Goal: Task Accomplishment & Management: Manage account settings

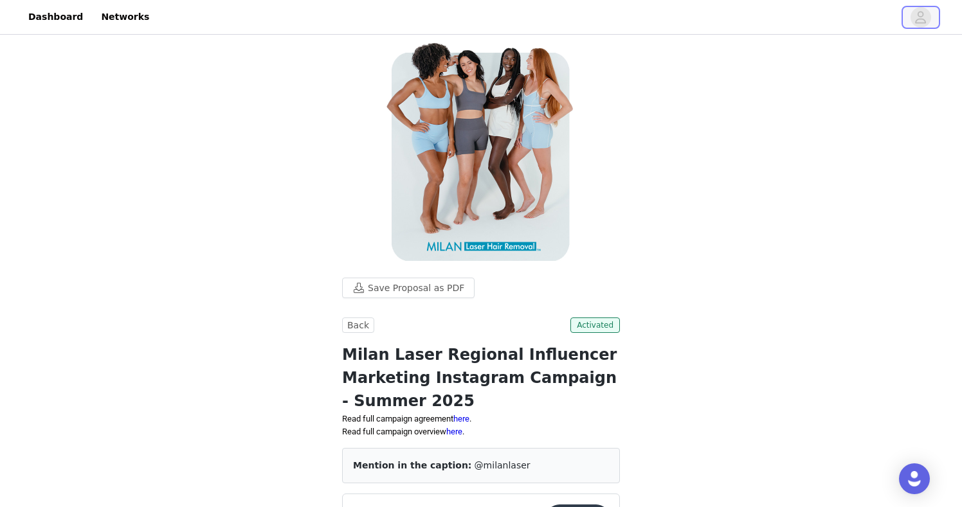
click at [435, 10] on button "button" at bounding box center [920, 17] width 36 height 21
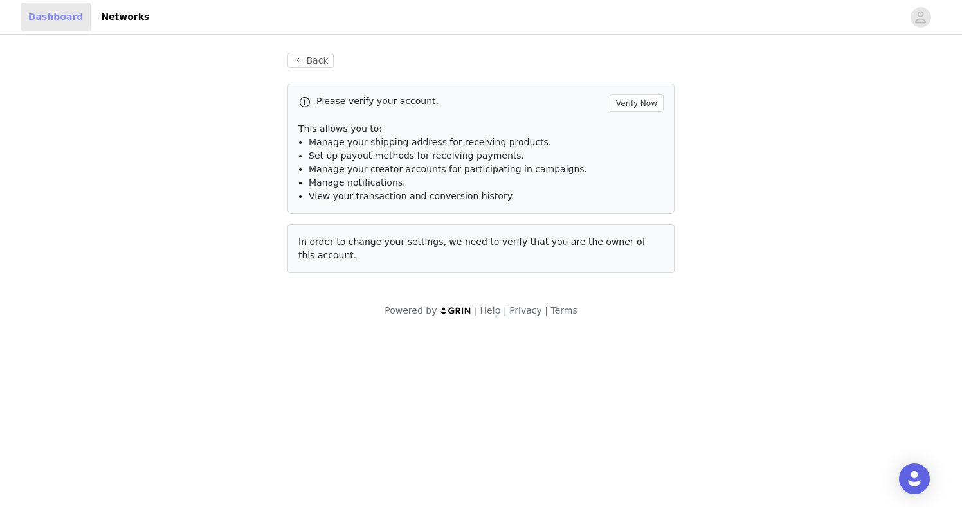
click at [67, 14] on link "Dashboard" at bounding box center [56, 17] width 70 height 29
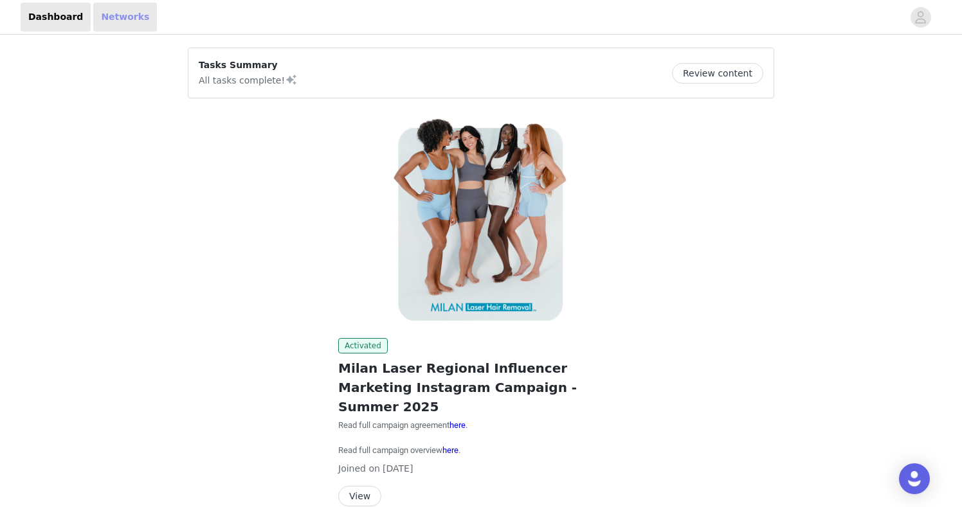
click at [133, 21] on link "Networks" at bounding box center [125, 17] width 64 height 29
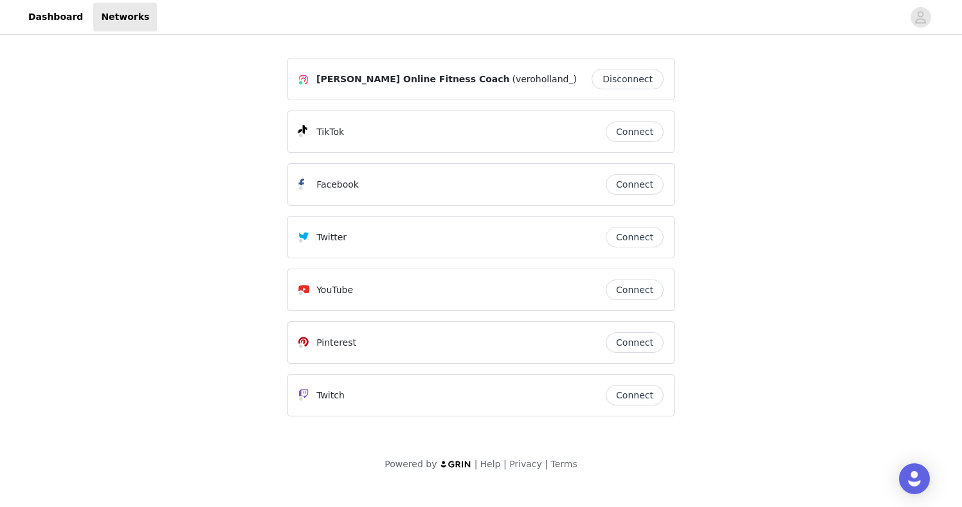
click at [394, 81] on span "[PERSON_NAME] Online Fitness Coach" at bounding box center [412, 79] width 193 height 13
click at [435, 472] on div "Powered by | Help | Privacy | Terms" at bounding box center [481, 472] width 962 height 29
click at [435, 470] on span "Powered by | Help | Privacy | Terms" at bounding box center [480, 464] width 192 height 13
click at [435, 465] on img at bounding box center [456, 464] width 32 height 8
click at [435, 24] on button "button" at bounding box center [920, 17] width 36 height 21
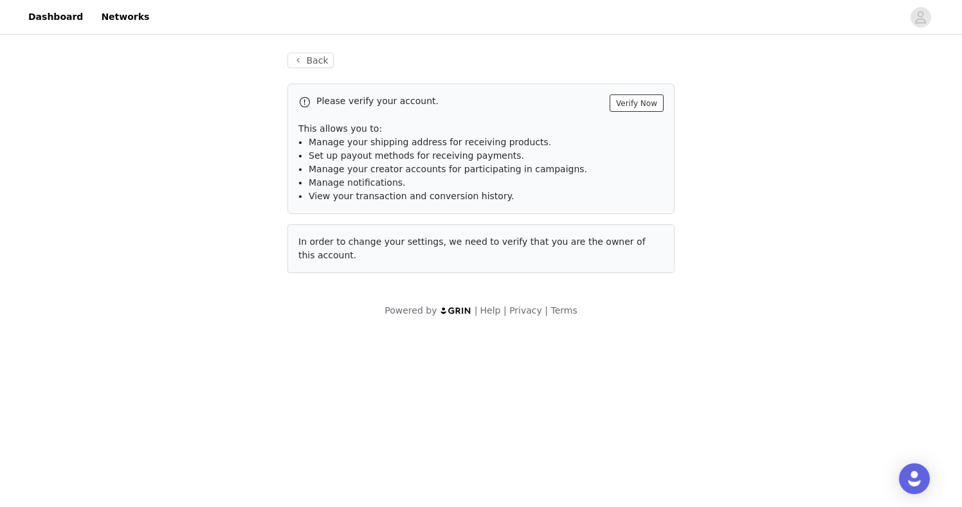
click at [435, 99] on button "Verify Now" at bounding box center [636, 102] width 54 height 17
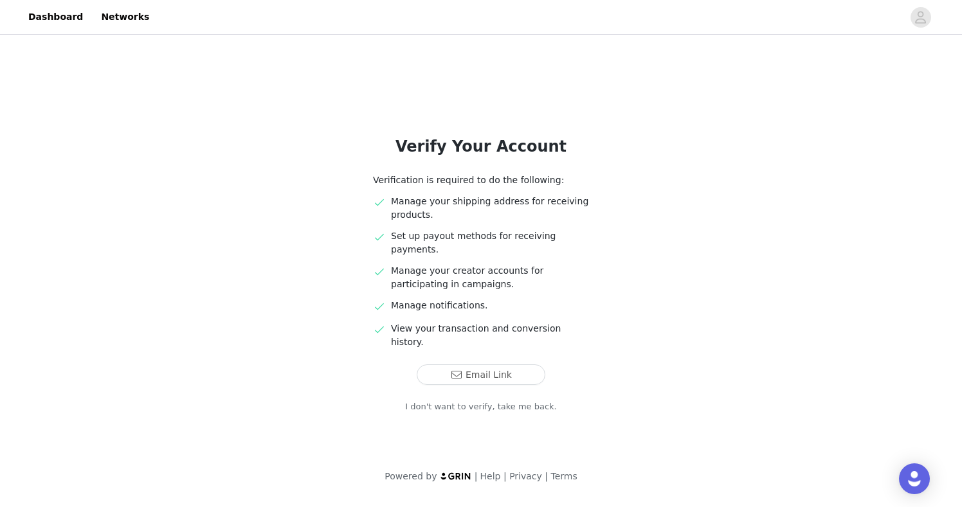
click at [435, 400] on link "I don't want to verify, take me back." at bounding box center [481, 406] width 152 height 13
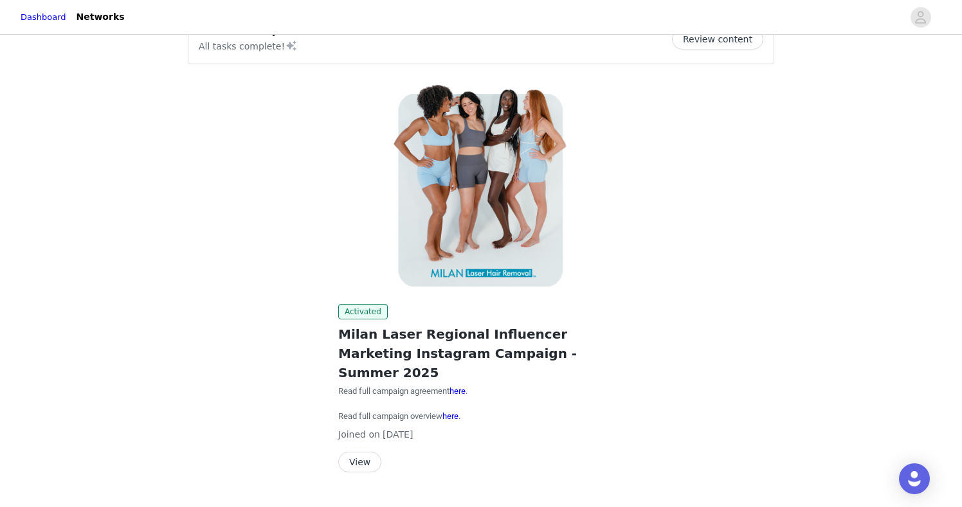
scroll to position [44, 0]
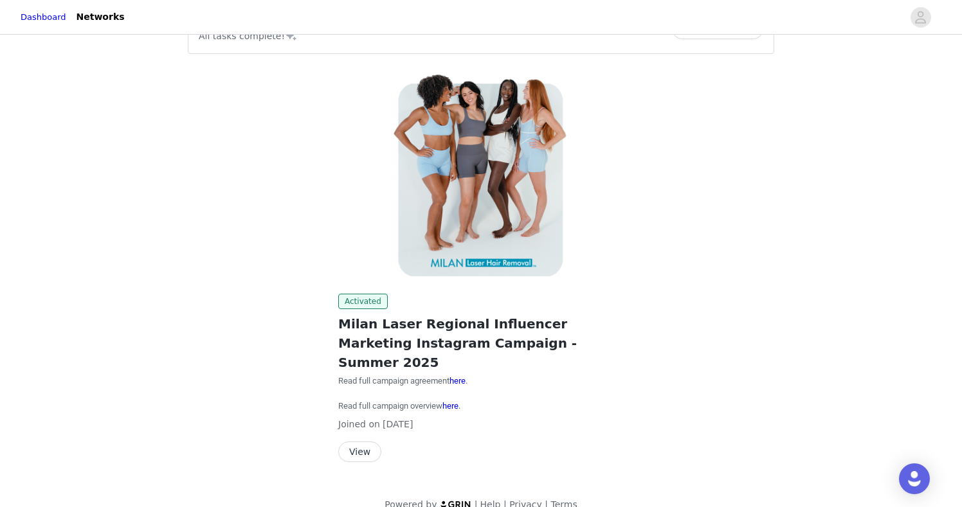
click at [357, 442] on button "View" at bounding box center [359, 452] width 43 height 21
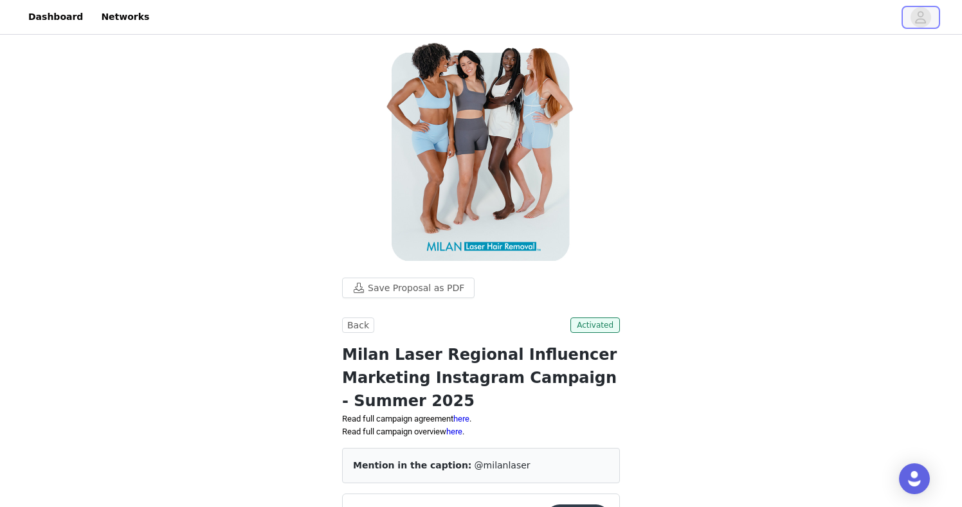
click at [908, 14] on button "button" at bounding box center [920, 17] width 36 height 21
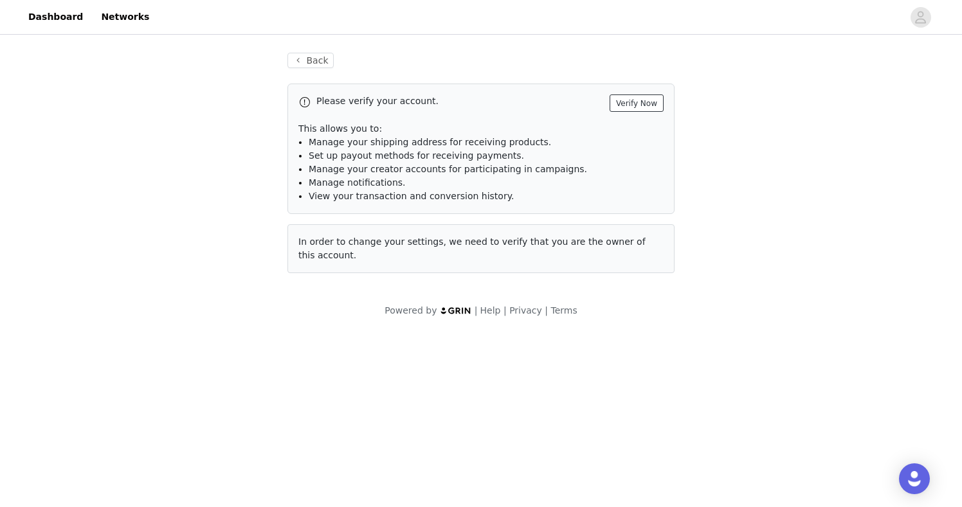
click at [641, 97] on button "Verify Now" at bounding box center [636, 102] width 54 height 17
